Goal: Transaction & Acquisition: Book appointment/travel/reservation

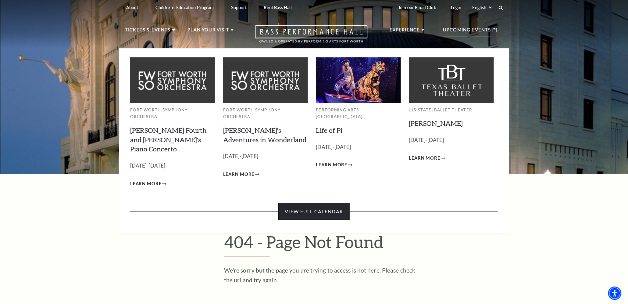
click at [314, 203] on link "View Full Calendar" at bounding box center [313, 211] width 71 height 17
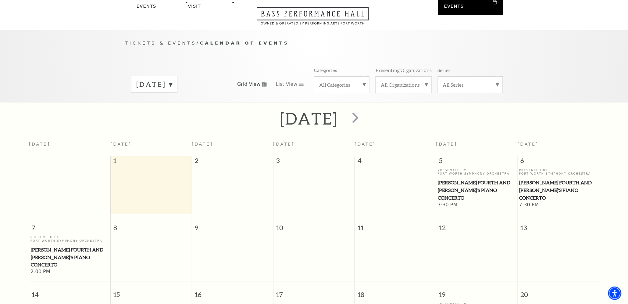
scroll to position [54, 0]
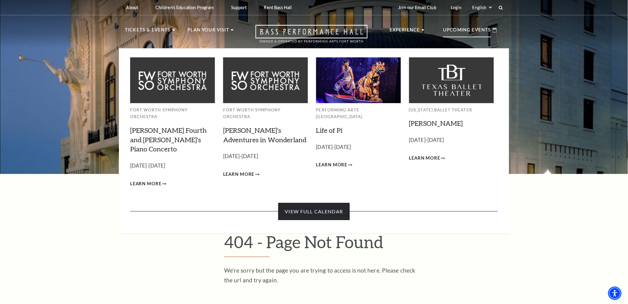
click at [315, 203] on link "View Full Calendar" at bounding box center [313, 211] width 71 height 17
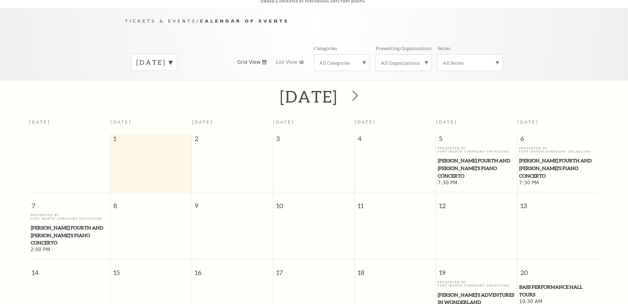
scroll to position [54, 0]
click at [172, 57] on label "[DATE]" at bounding box center [154, 61] width 36 height 9
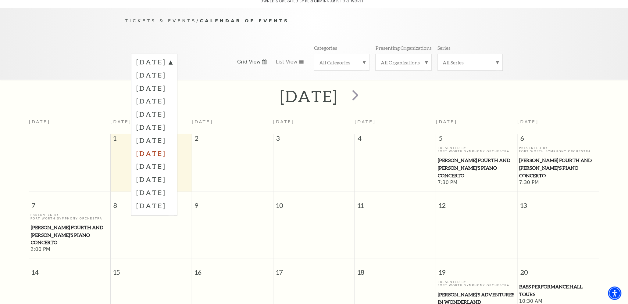
click at [161, 147] on label "April 2026" at bounding box center [154, 153] width 36 height 13
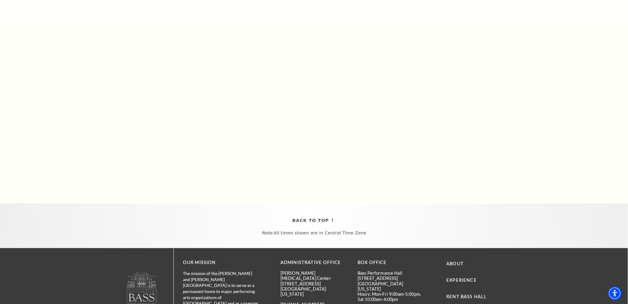
scroll to position [233, 0]
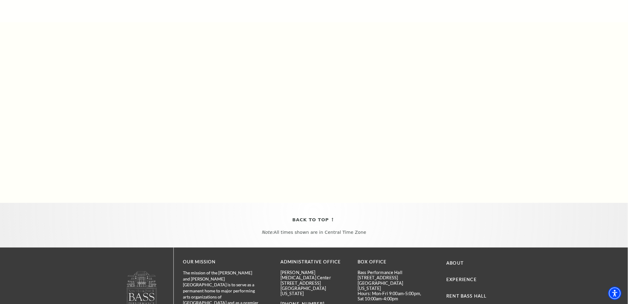
drag, startPoint x: 625, startPoint y: 183, endPoint x: 625, endPoint y: 123, distance: 59.4
click at [624, 121] on div "April 2026 Sunday Monday Tuesday Wednesday Thursday Friday Saturday 29 30 31 1 …" at bounding box center [314, 115] width 628 height 175
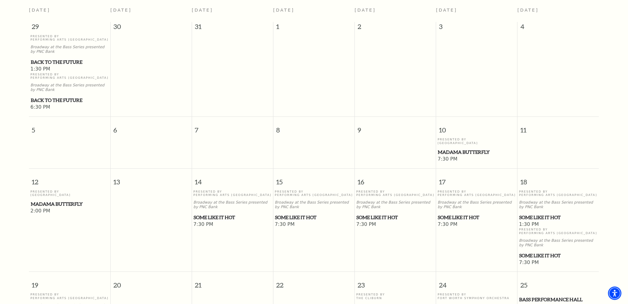
scroll to position [166, 0]
click at [197, 212] on span "Some Like It Hot" at bounding box center [233, 216] width 78 height 8
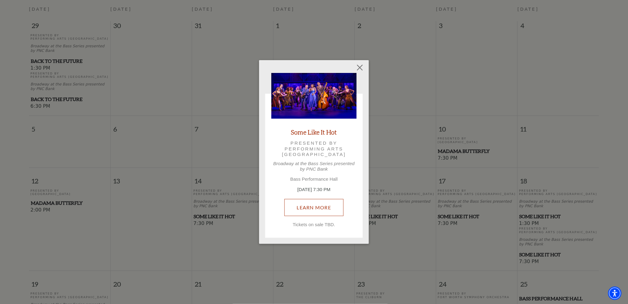
click at [307, 206] on link "Learn More" at bounding box center [313, 207] width 59 height 17
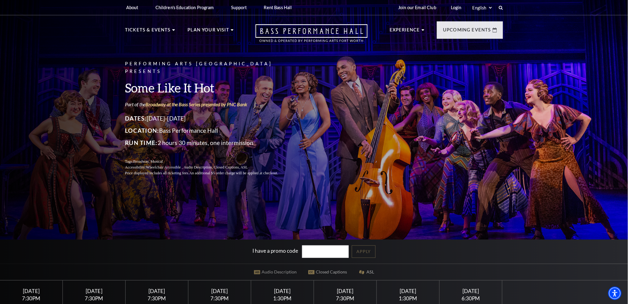
click at [336, 287] on div "[DATE]" at bounding box center [345, 290] width 48 height 6
